Goal: Transaction & Acquisition: Book appointment/travel/reservation

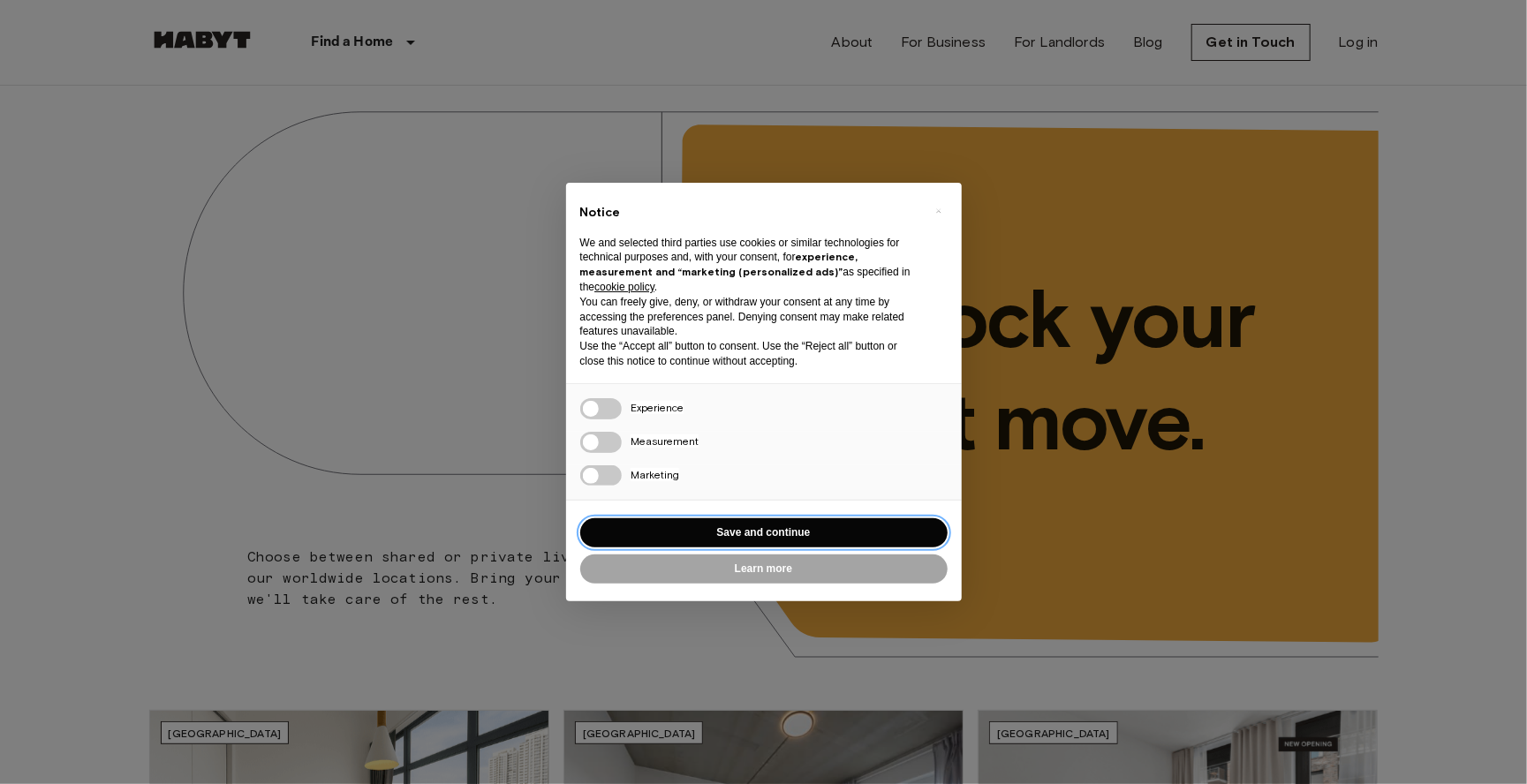
click at [773, 537] on button "Save and continue" at bounding box center [763, 533] width 367 height 29
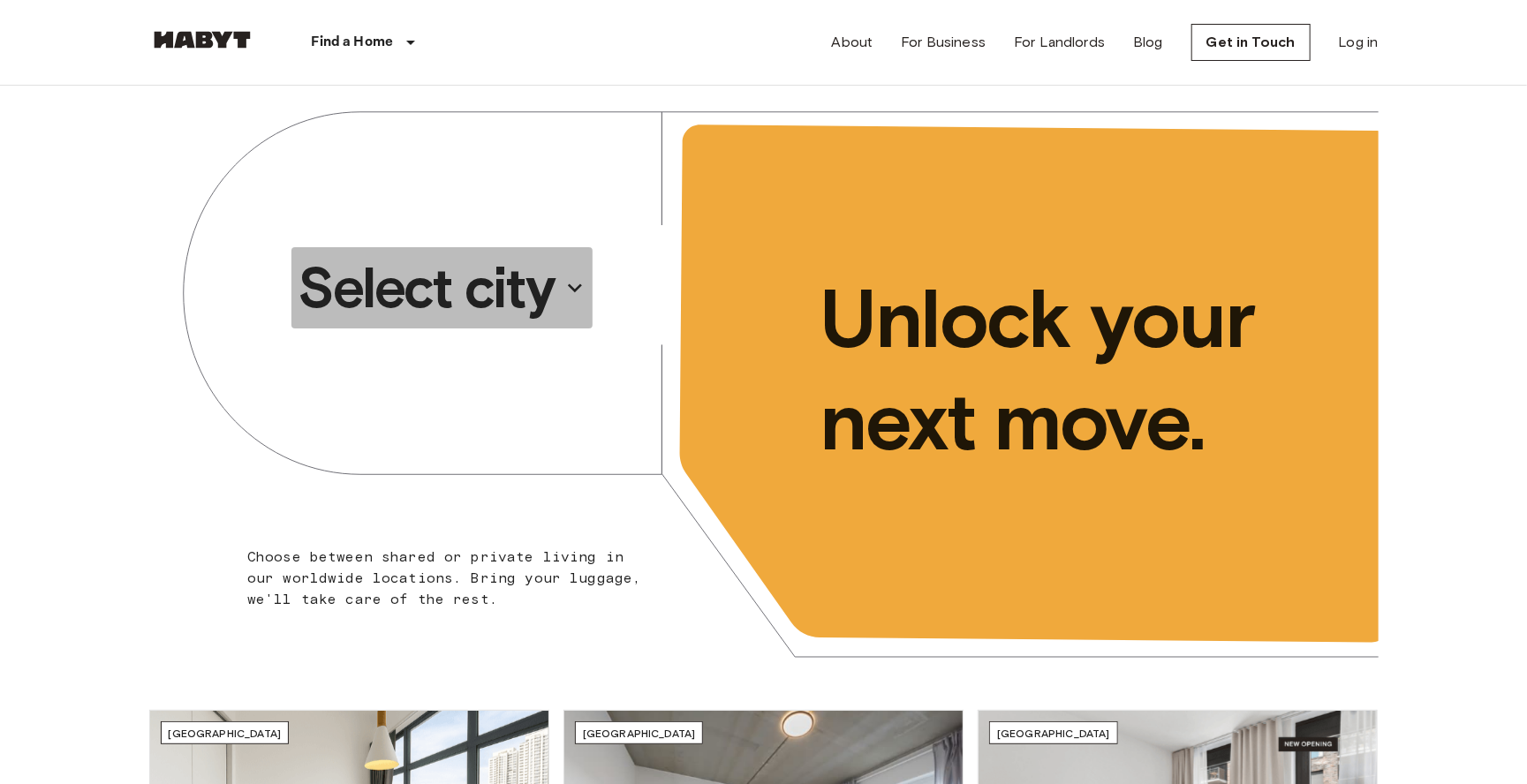
click at [530, 271] on p "Select city" at bounding box center [427, 288] width 256 height 71
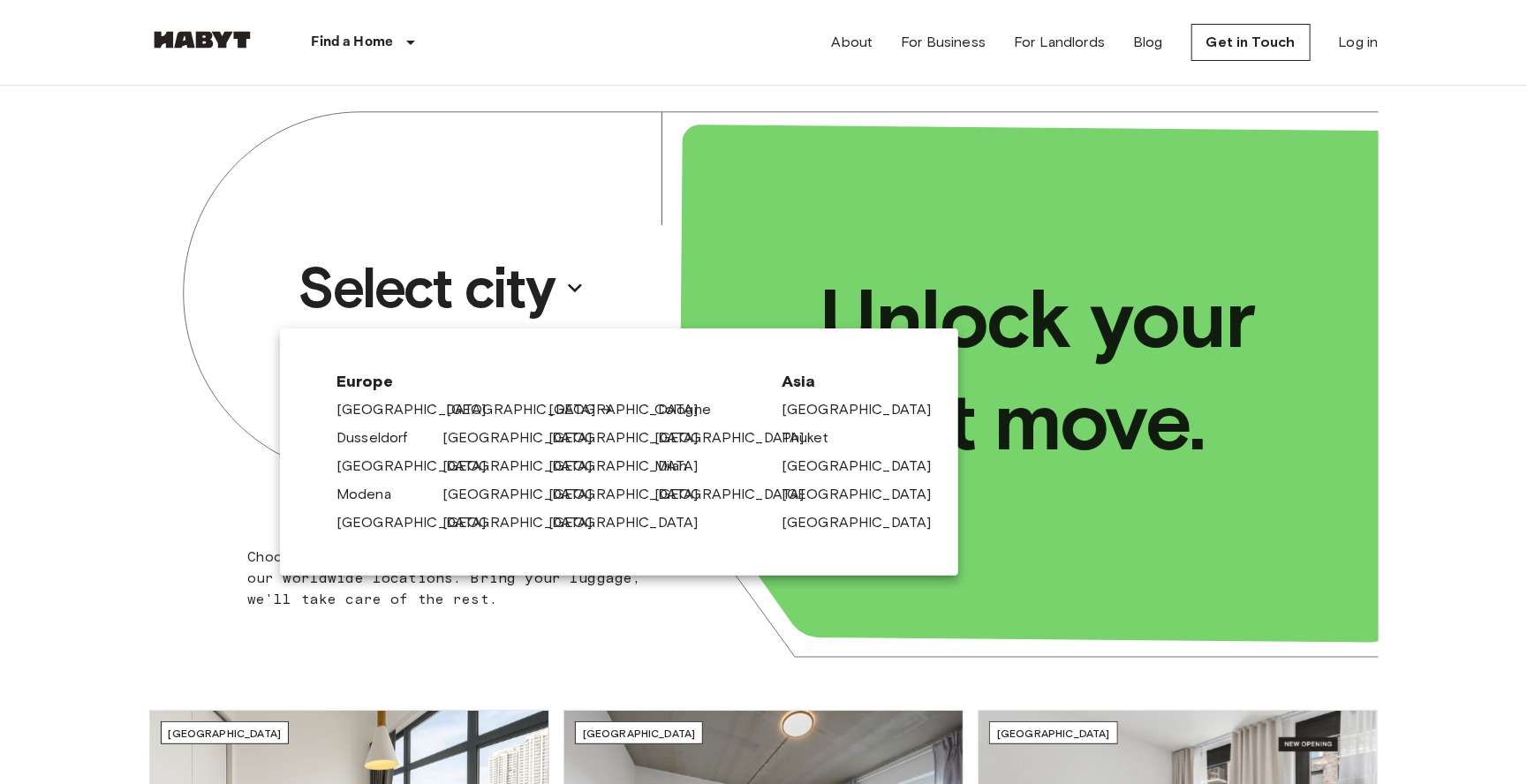
click at [453, 412] on link "[GEOGRAPHIC_DATA]" at bounding box center [529, 409] width 168 height 21
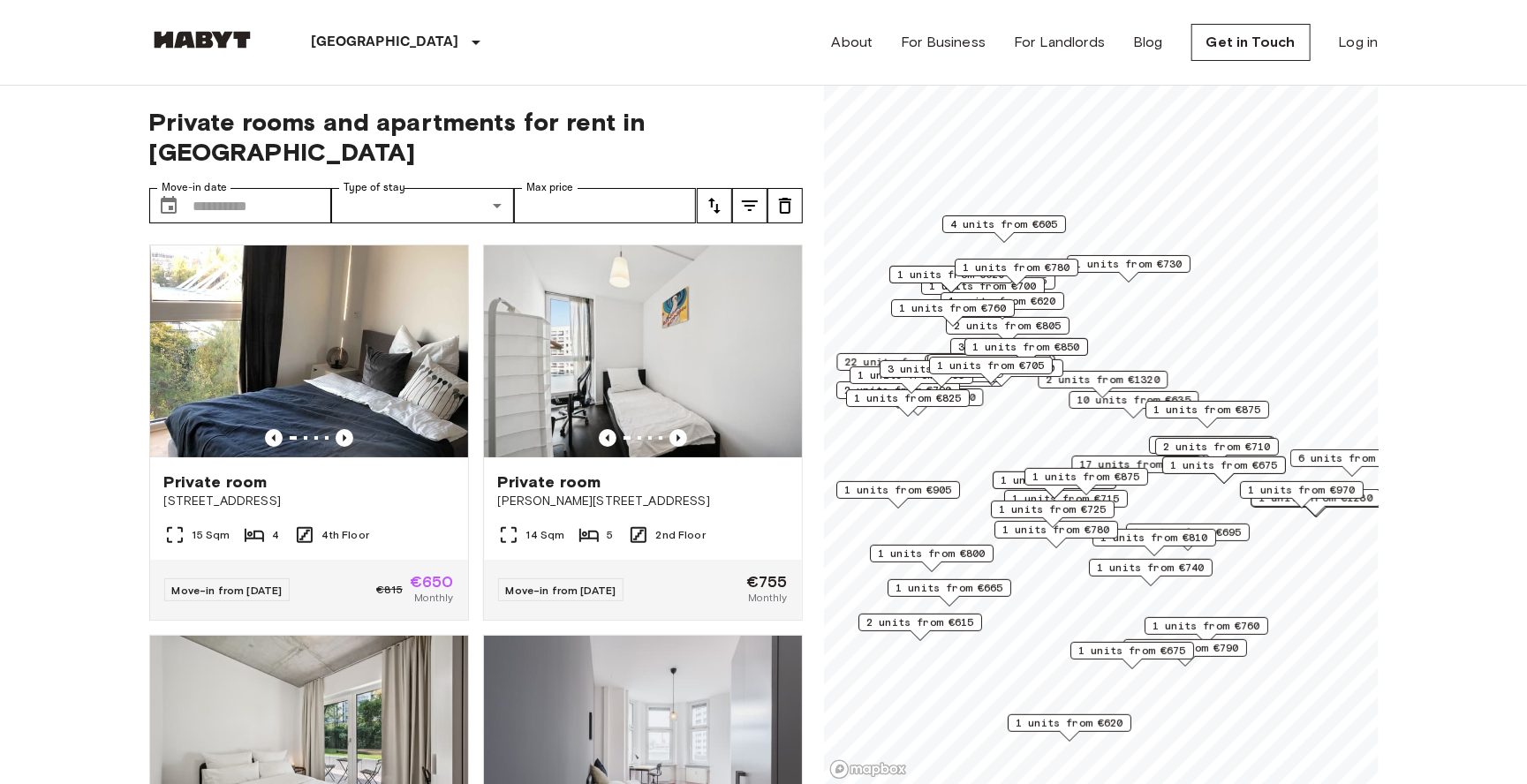
click at [1114, 463] on span "17 units from €720" at bounding box center [1136, 463] width 114 height 16
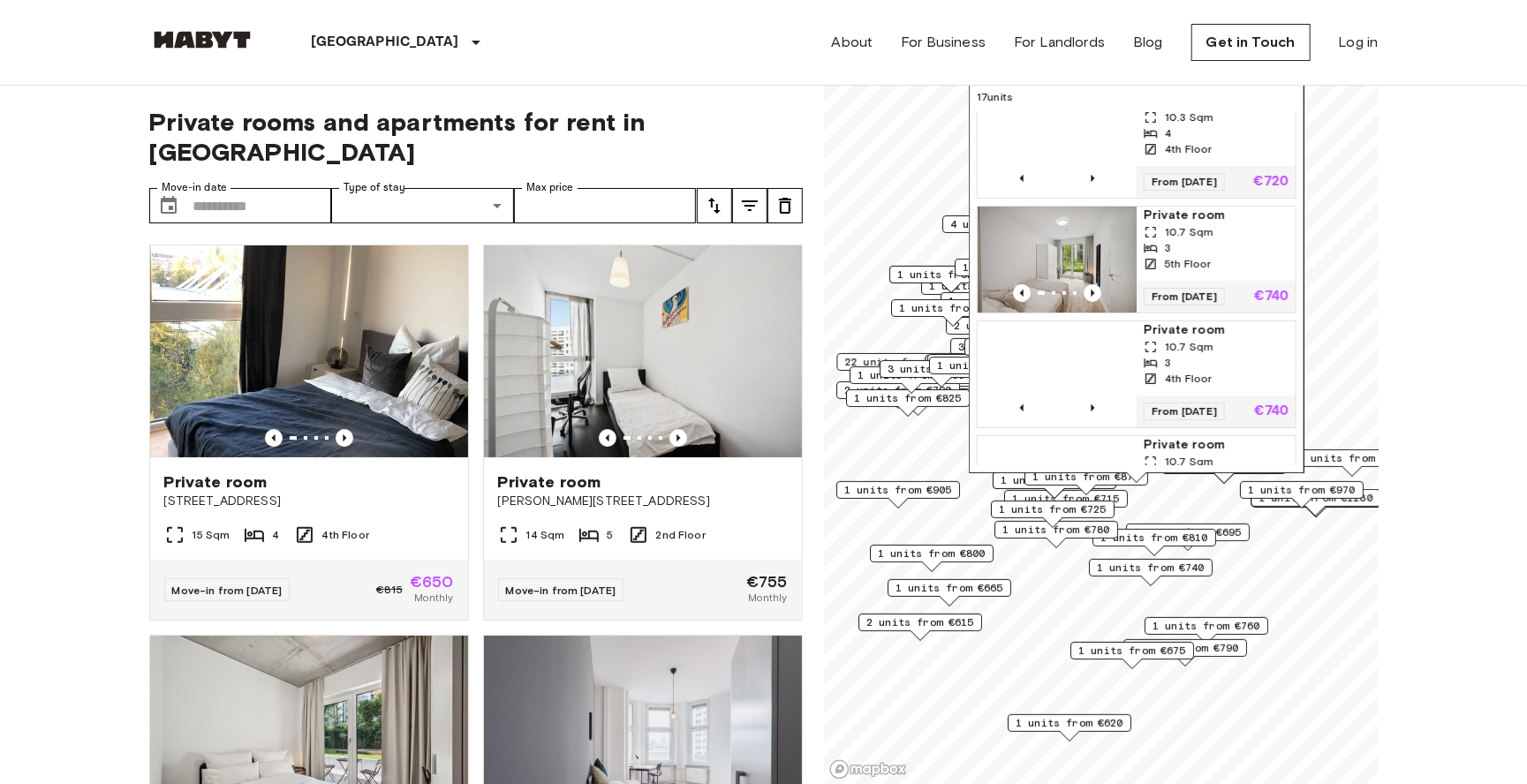
scroll to position [760, 0]
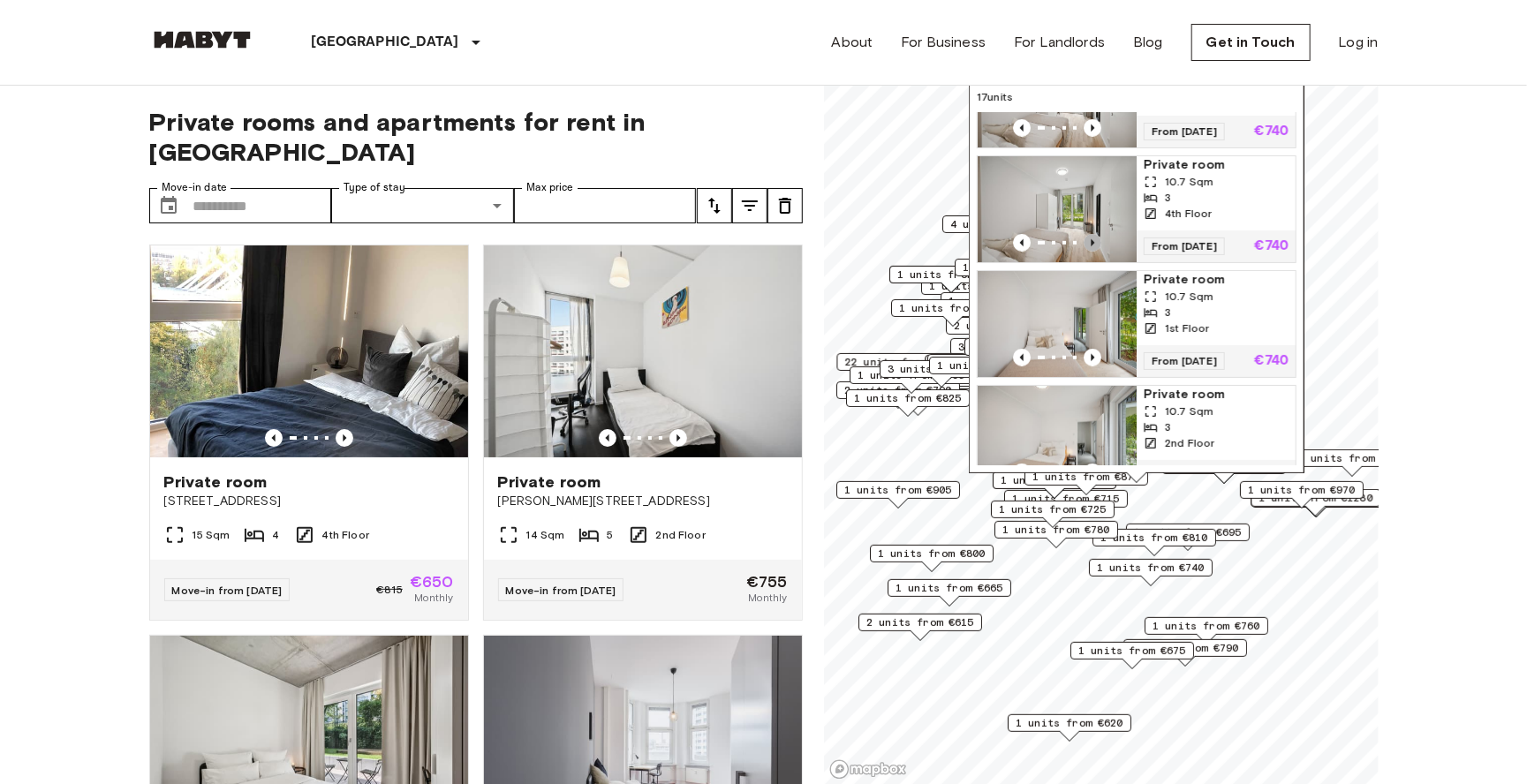
click at [1085, 237] on icon "Previous image" at bounding box center [1092, 242] width 17 height 17
click at [1192, 191] on div "3" at bounding box center [1216, 197] width 145 height 16
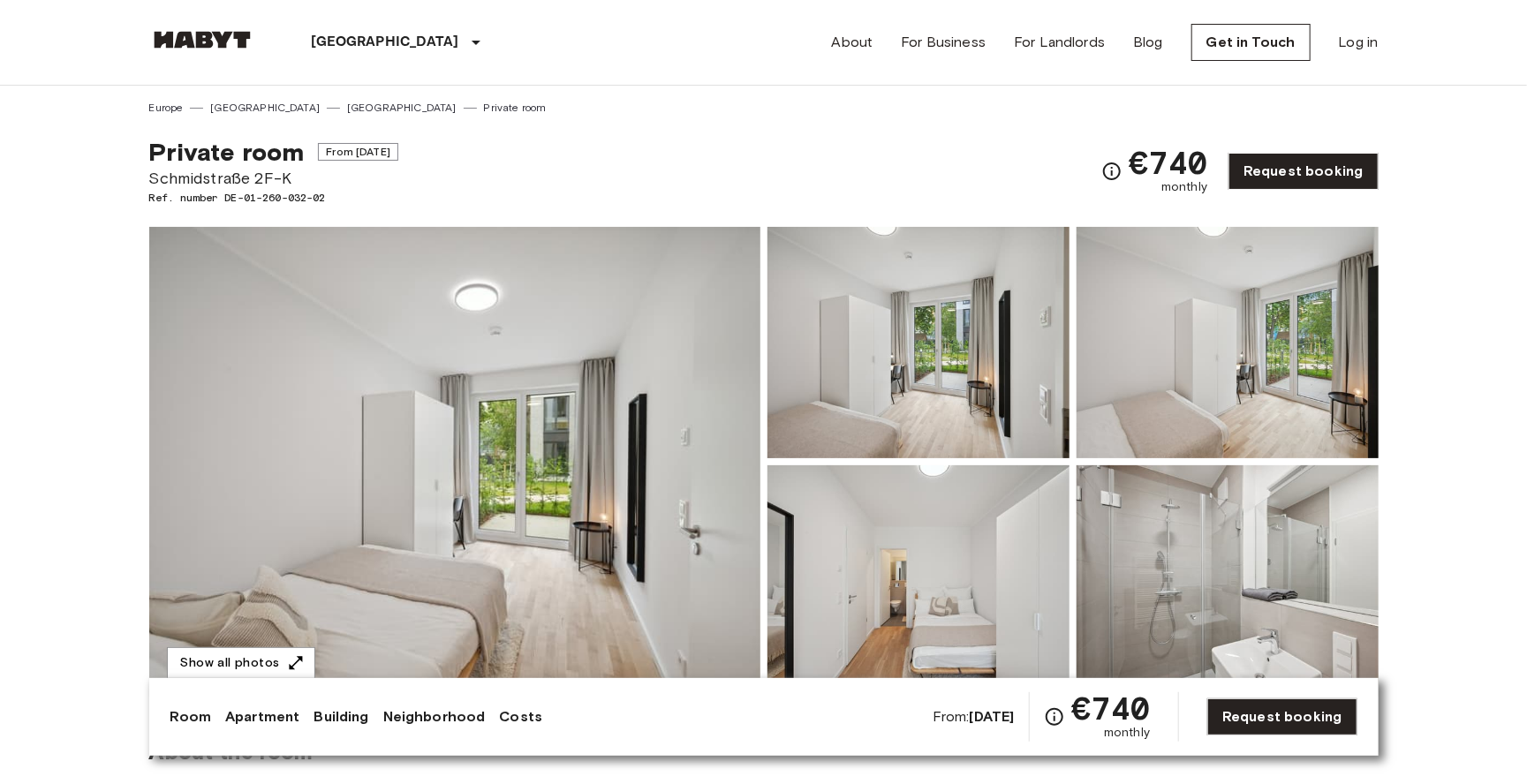
click at [628, 343] on img at bounding box center [454, 462] width 611 height 470
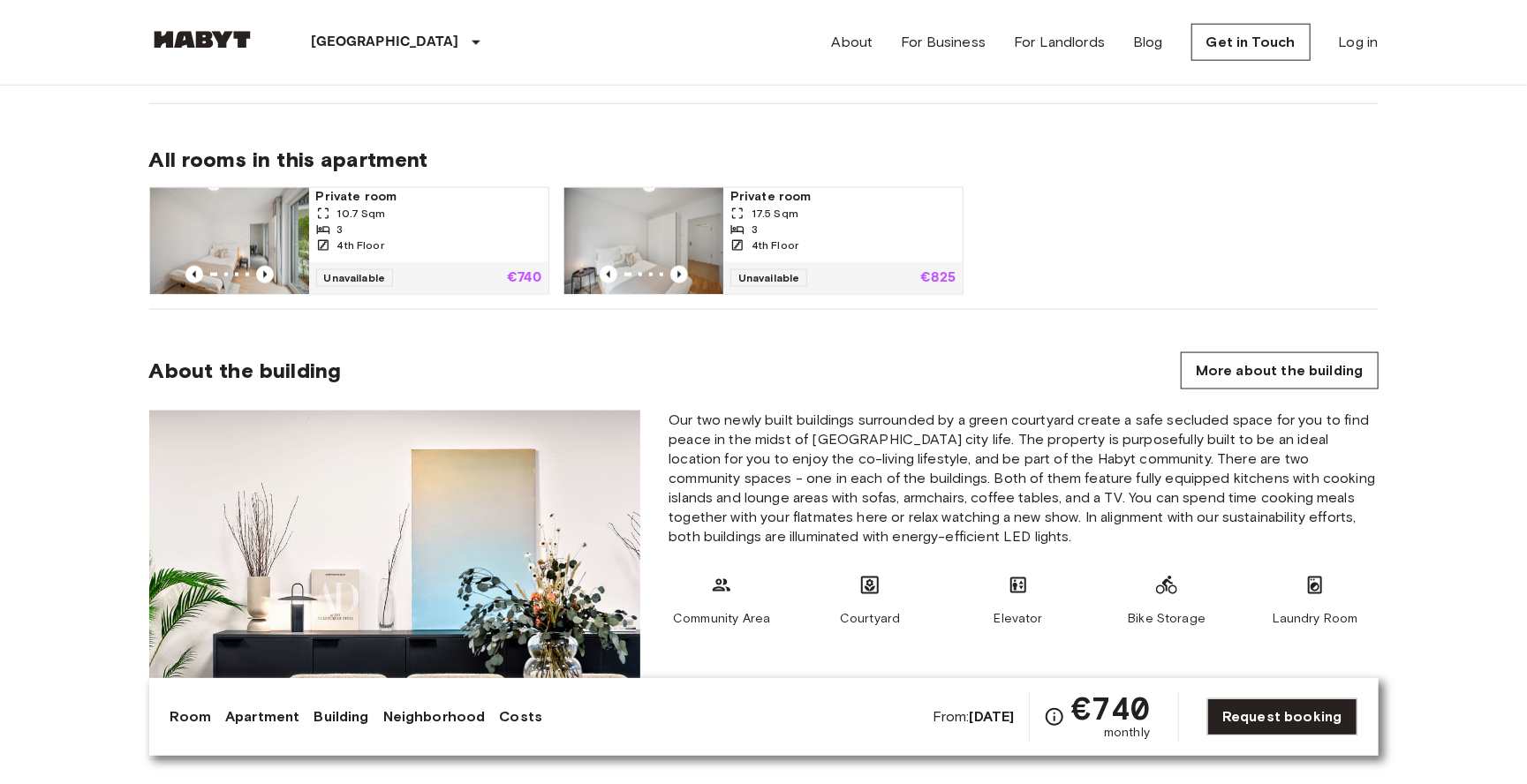
scroll to position [1278, 0]
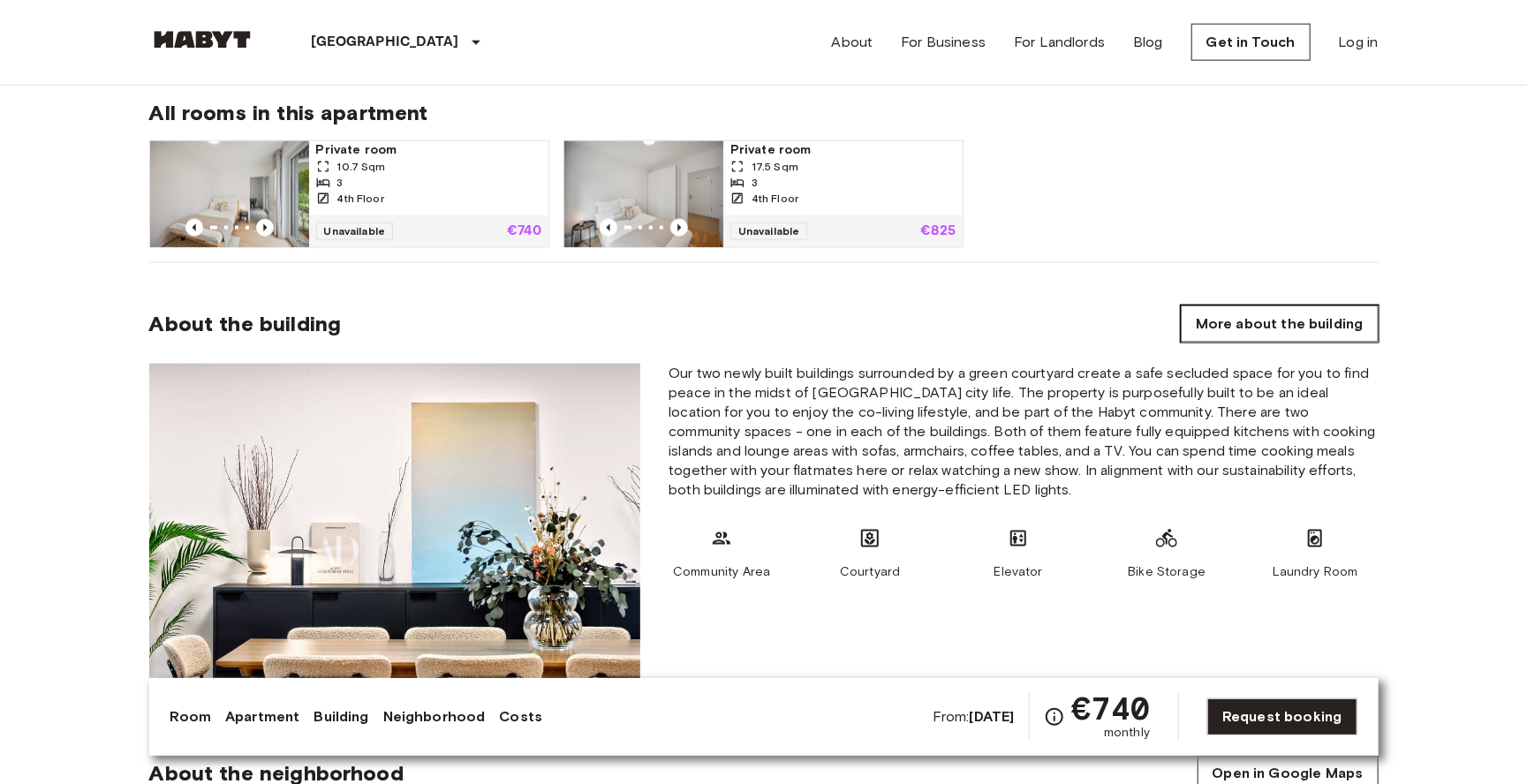
click at [1258, 325] on link "More about the building" at bounding box center [1279, 324] width 197 height 37
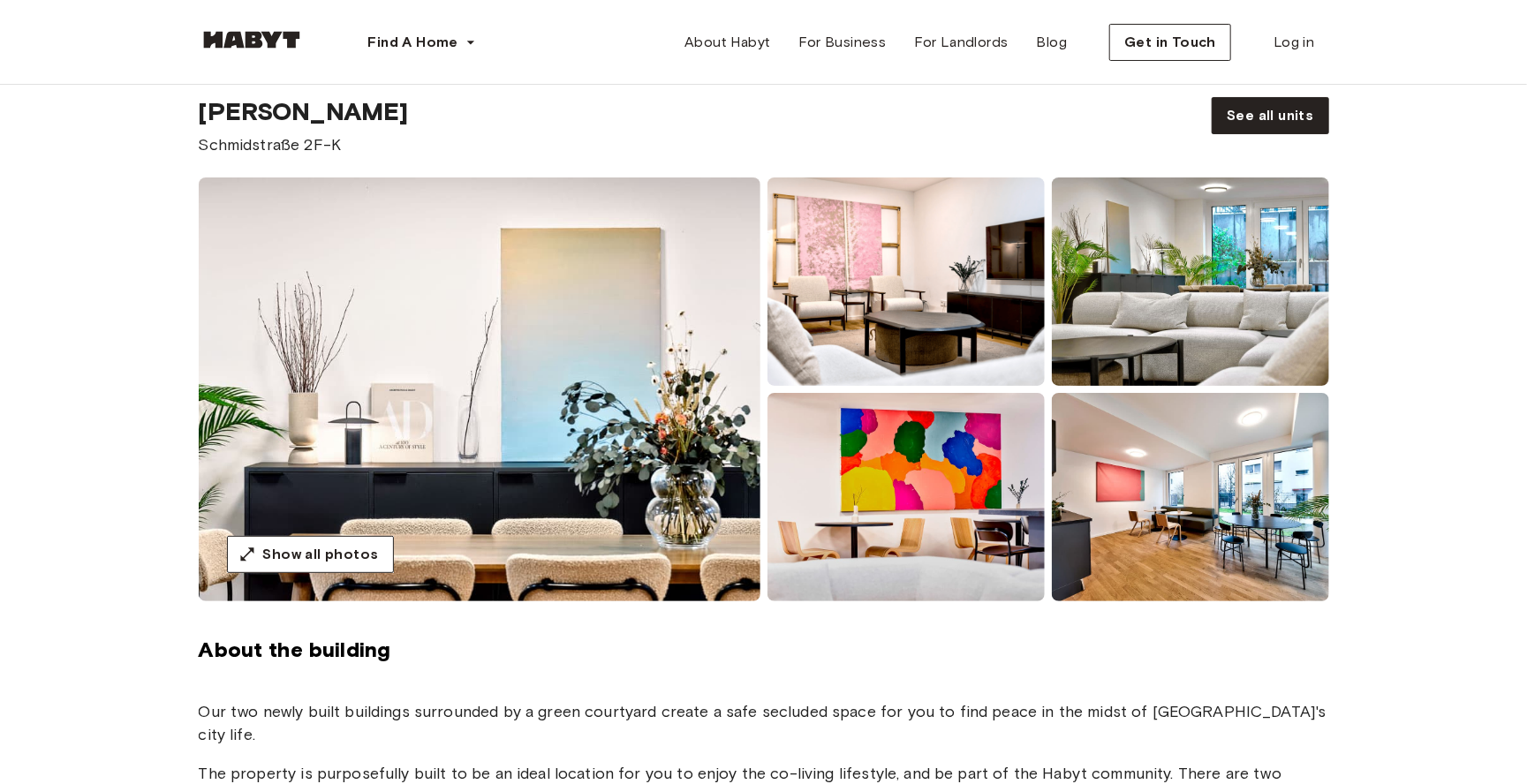
scroll to position [67, 0]
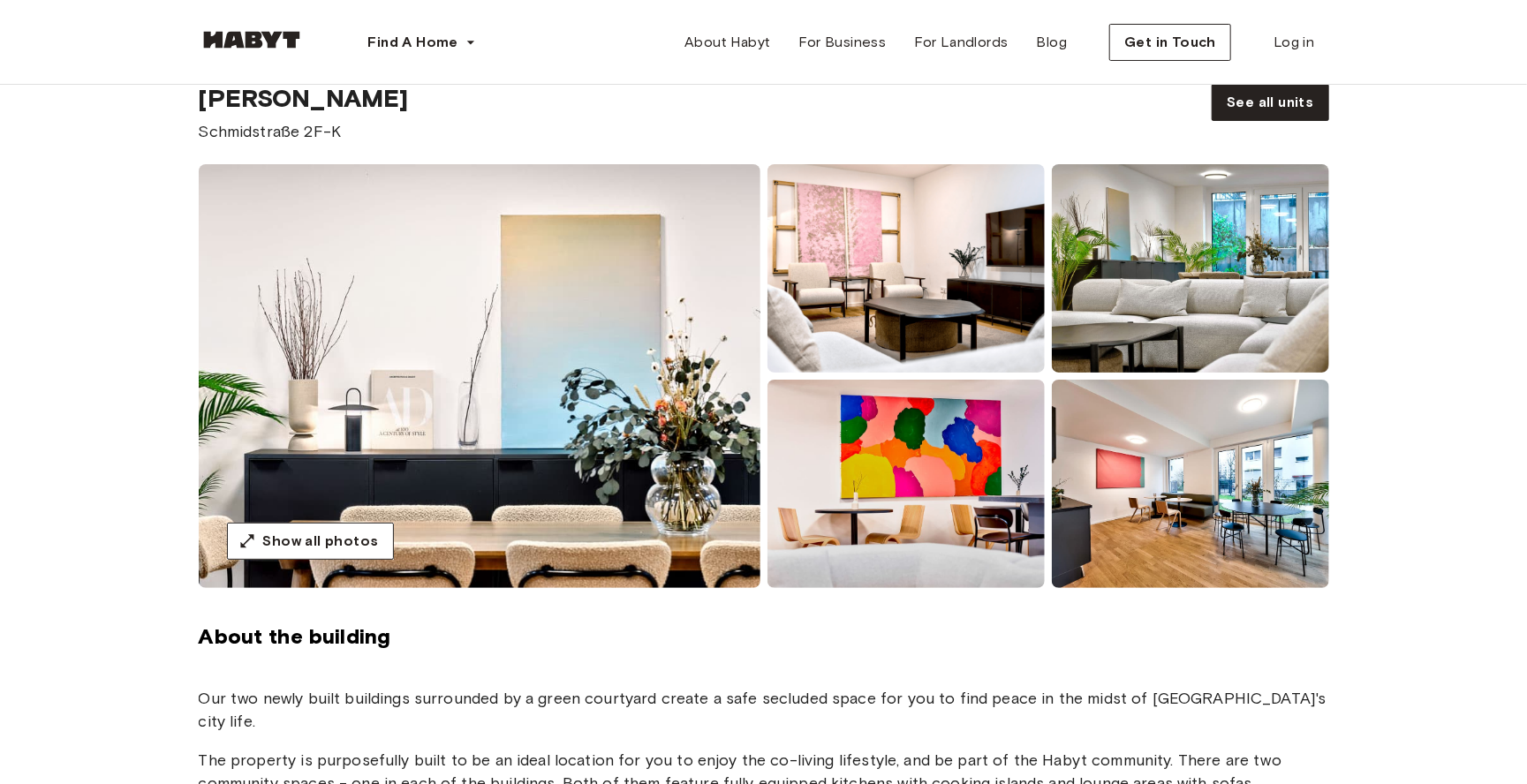
click at [558, 337] on img at bounding box center [479, 376] width 562 height 424
click at [325, 526] on button "Show all photos" at bounding box center [311, 541] width 167 height 37
